Goal: Download file/media

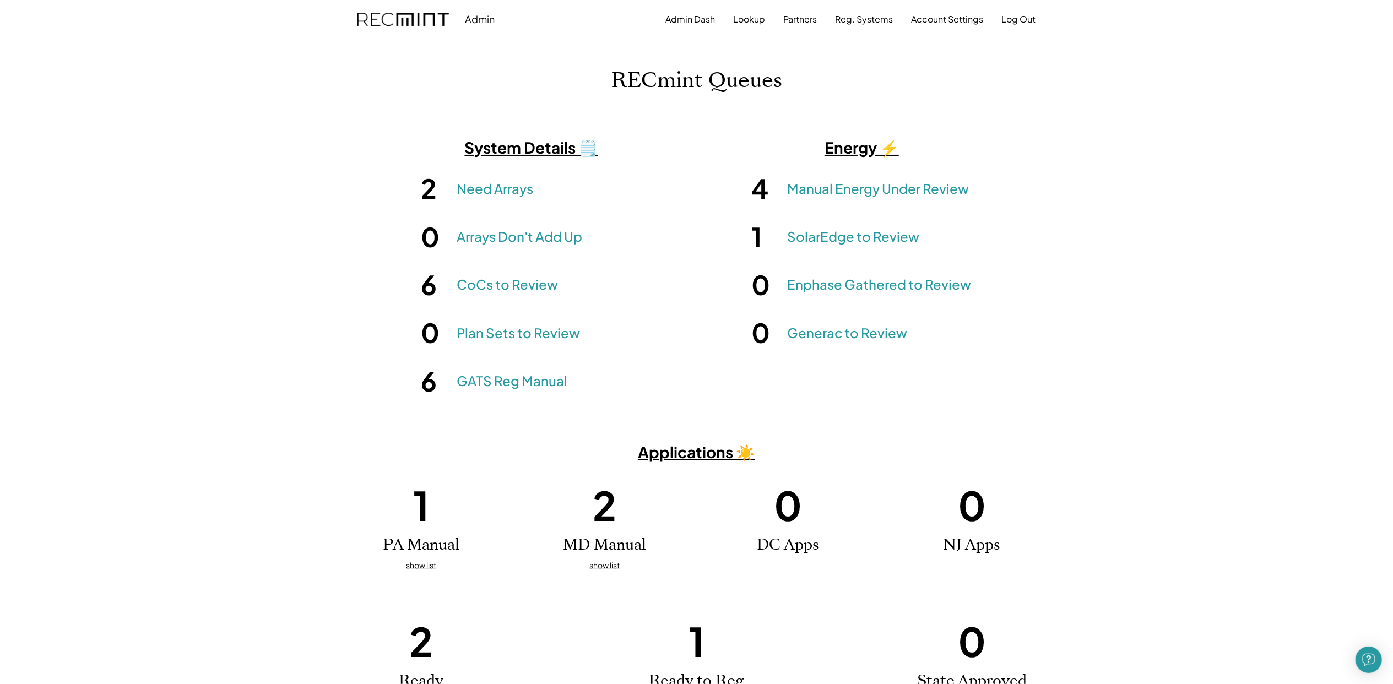
scroll to position [85, 0]
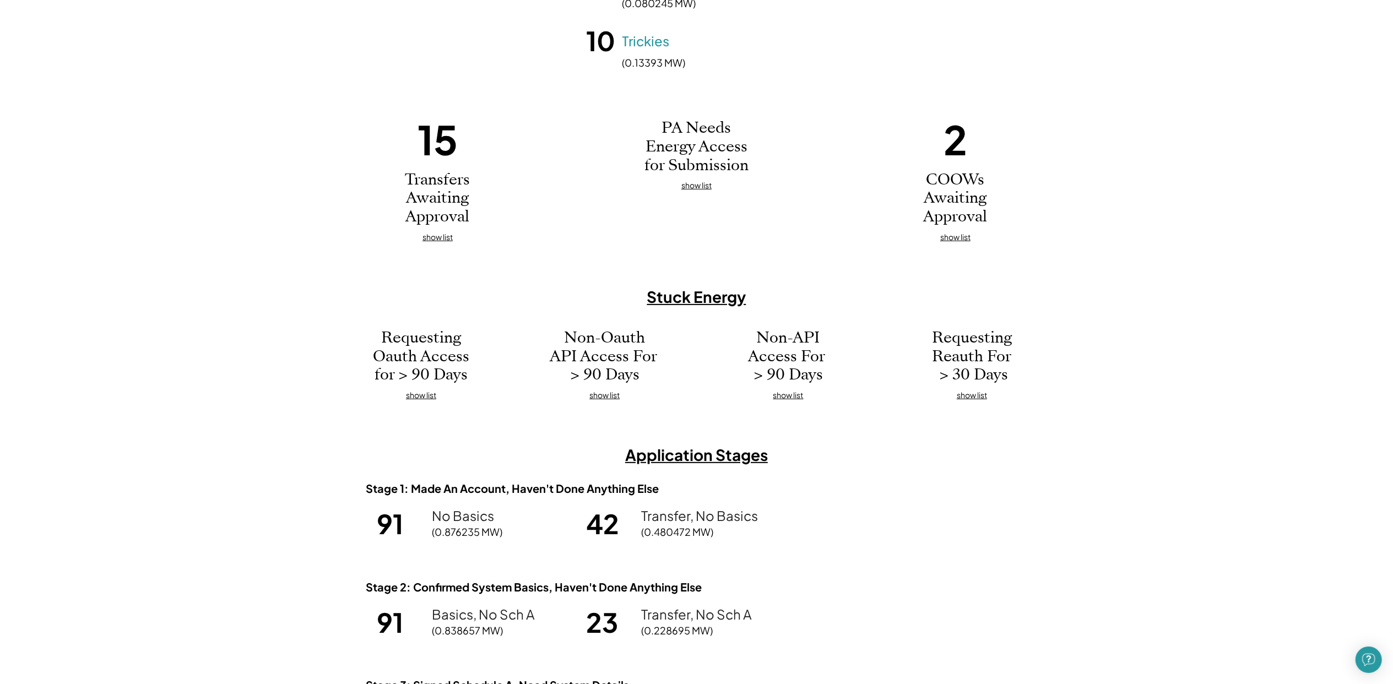
scroll to position [340, 0]
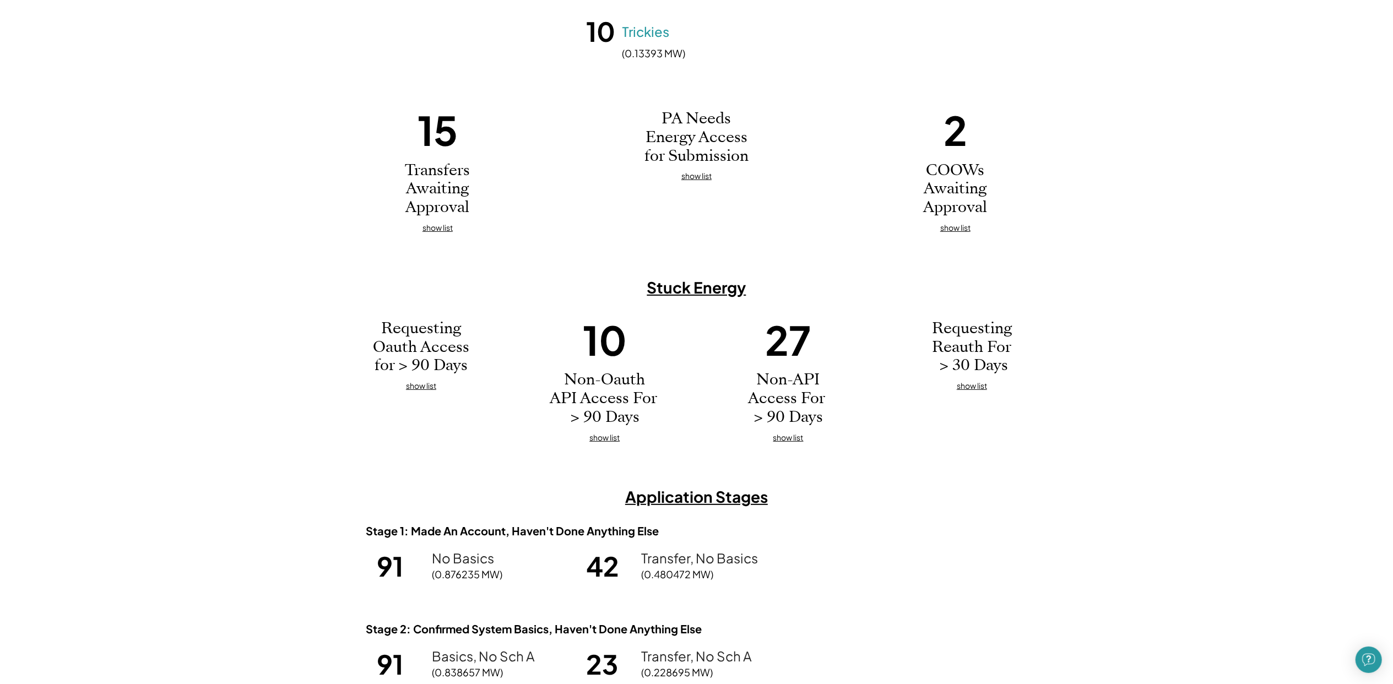
click at [606, 438] on u "show list" at bounding box center [604, 437] width 30 height 10
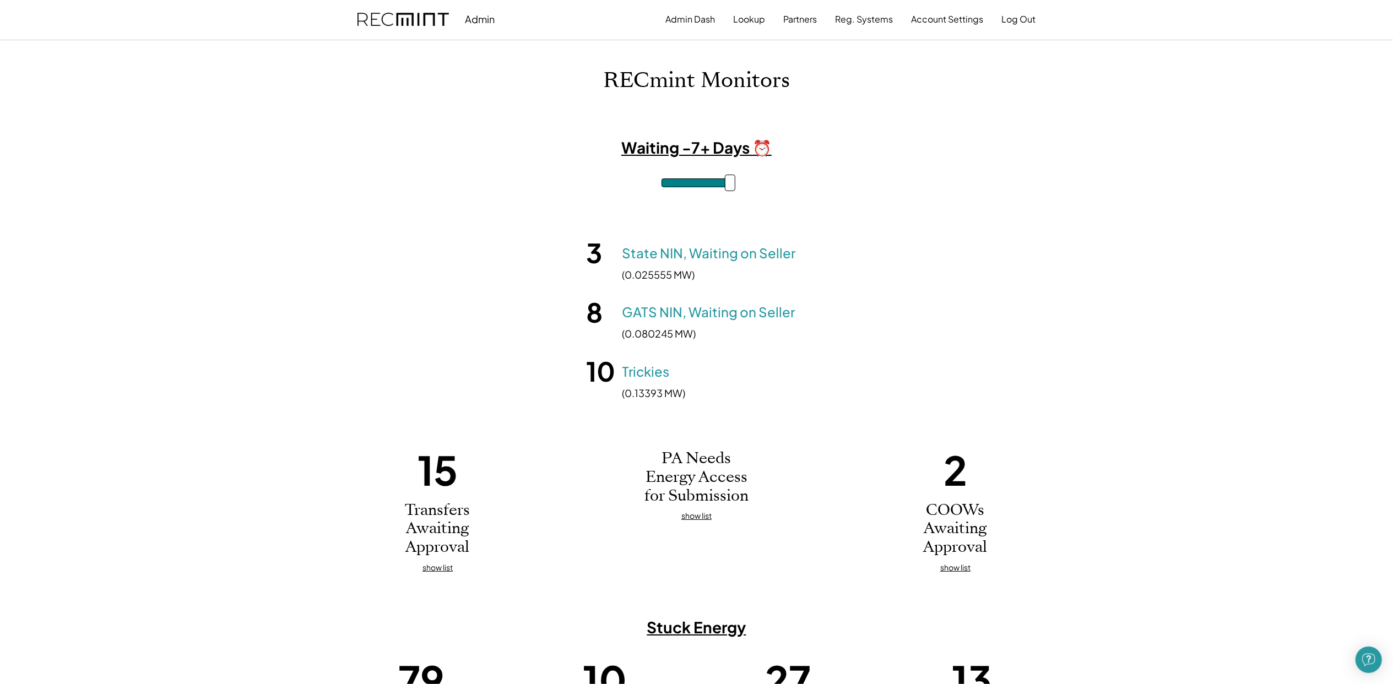
scroll to position [285, 0]
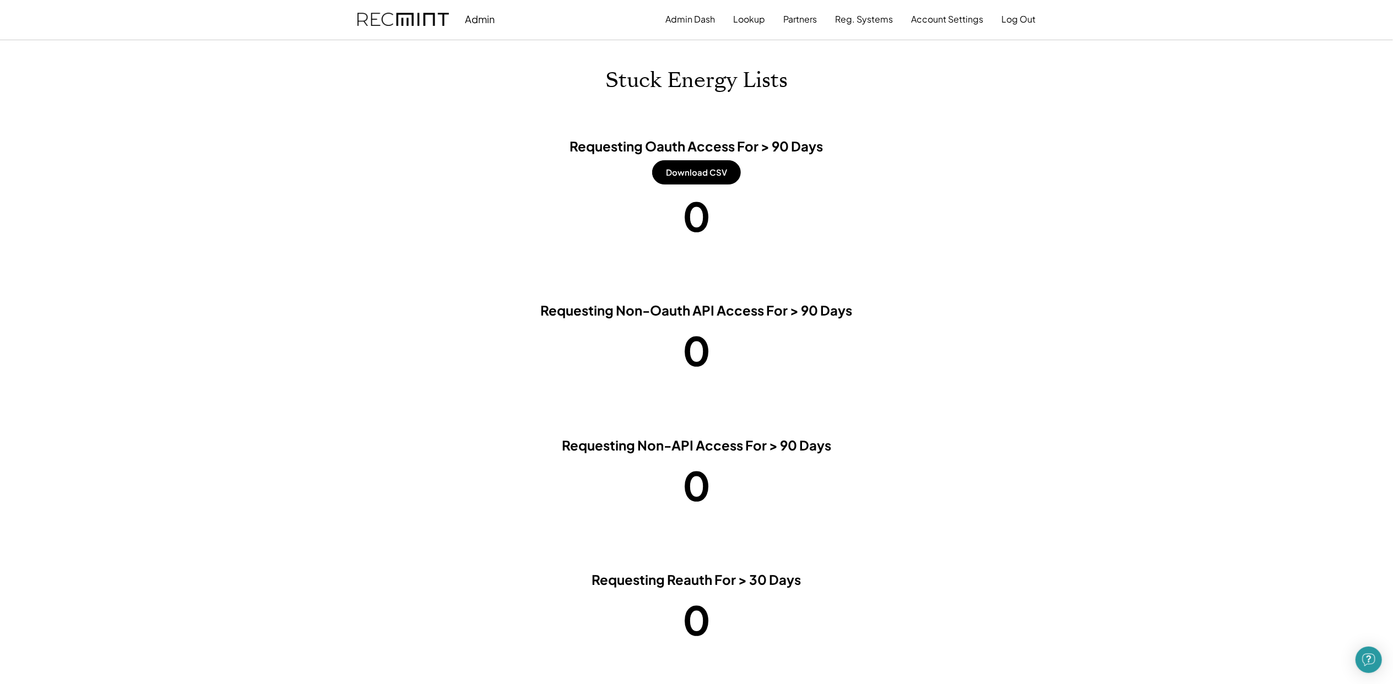
scroll to position [21, 0]
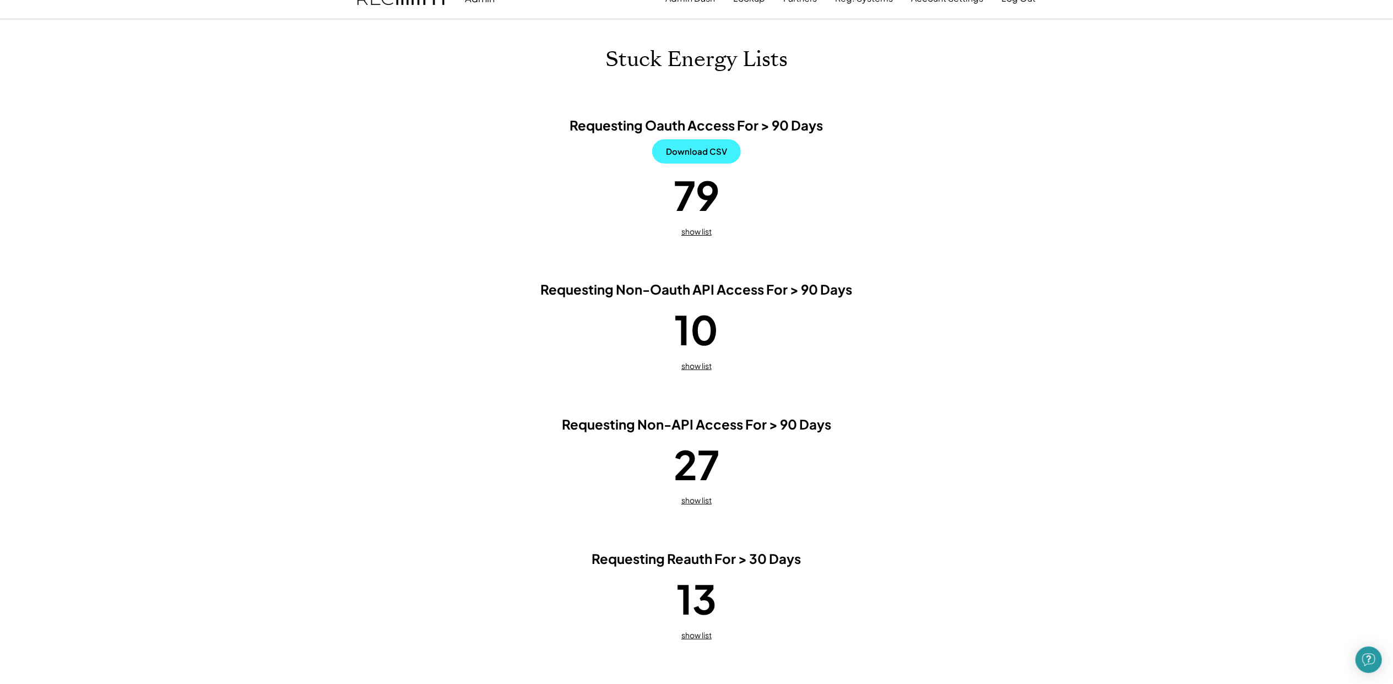
click at [711, 149] on button "Download CSV" at bounding box center [696, 151] width 89 height 24
